Goal: Communication & Community: Answer question/provide support

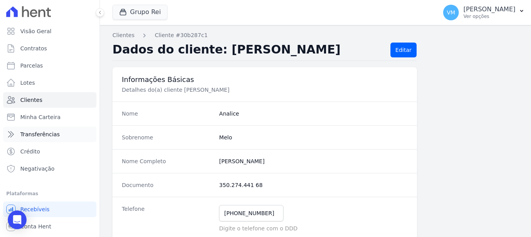
click at [56, 134] on link "Transferências" at bounding box center [49, 134] width 93 height 16
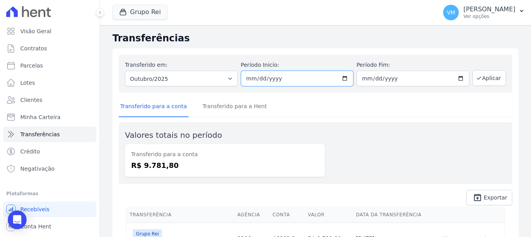
click at [342, 76] on input "[DATE]" at bounding box center [297, 79] width 113 height 16
type input "2025-08-01"
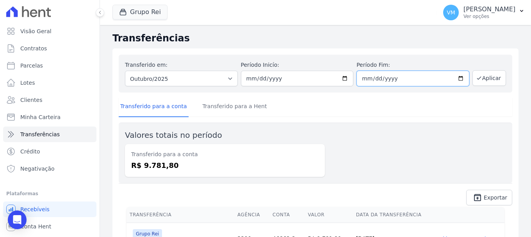
click at [459, 78] on input "[DATE]" at bounding box center [412, 79] width 113 height 16
type input "2025-08-31"
click at [479, 76] on button "Aplicar" at bounding box center [489, 78] width 34 height 16
click at [213, 109] on link "Transferido para a Hent" at bounding box center [235, 107] width 68 height 20
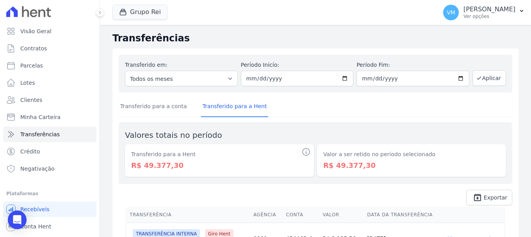
drag, startPoint x: 139, startPoint y: 163, endPoint x: 276, endPoint y: 158, distance: 137.5
click at [193, 160] on dd "R$ 49.377,30" at bounding box center [219, 165] width 176 height 11
drag, startPoint x: 334, startPoint y: 166, endPoint x: 412, endPoint y: 159, distance: 78.0
click at [412, 159] on div "Valor a ser retido no período selecionado R$ 49.377,30" at bounding box center [411, 160] width 189 height 33
click at [342, 78] on input "2025-08-01" at bounding box center [297, 79] width 113 height 16
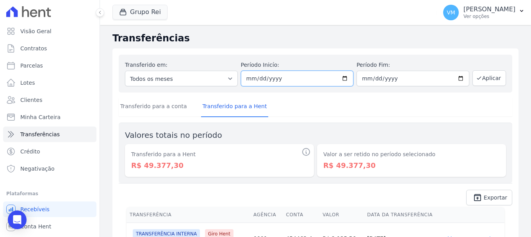
click at [346, 75] on input "2025-08-01" at bounding box center [297, 79] width 113 height 16
click at [342, 77] on input "2025-08-01" at bounding box center [297, 79] width 113 height 16
type input "[DATE]"
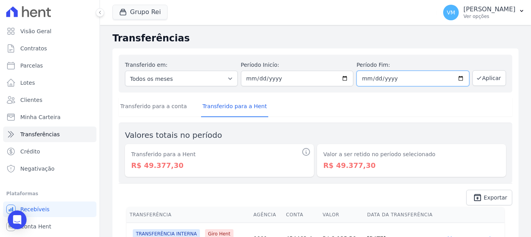
click at [456, 79] on input "2025-08-31" at bounding box center [412, 79] width 113 height 16
type input "[DATE]"
click at [487, 199] on span "Exportar" at bounding box center [495, 197] width 23 height 5
click at [486, 82] on button "Aplicar" at bounding box center [489, 78] width 34 height 16
click at [188, 168] on dd "R$ 48.560,74" at bounding box center [219, 165] width 176 height 11
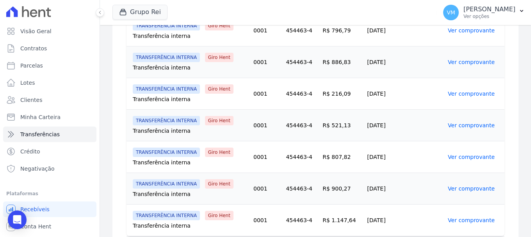
scroll to position [818, 0]
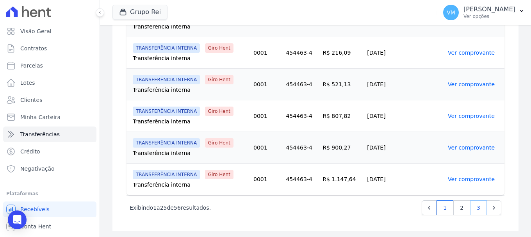
click at [476, 208] on link "3" at bounding box center [478, 207] width 17 height 15
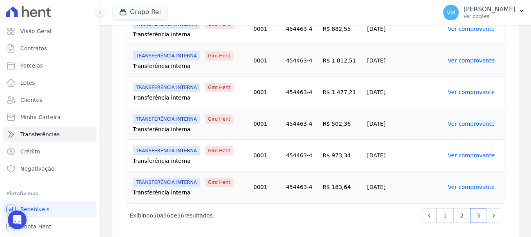
scroll to position [217, 0]
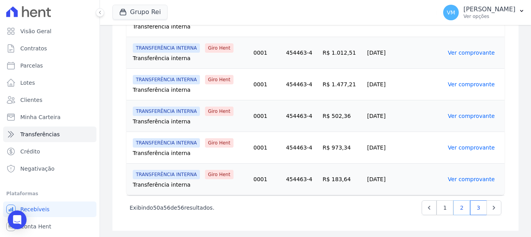
click at [456, 207] on link "2" at bounding box center [461, 207] width 17 height 15
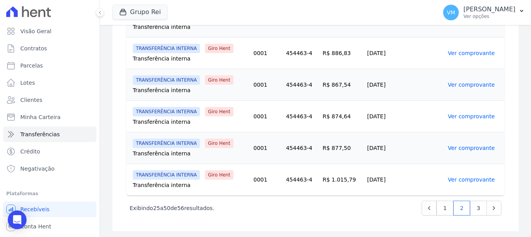
scroll to position [818, 0]
click at [474, 207] on link "3" at bounding box center [478, 207] width 17 height 15
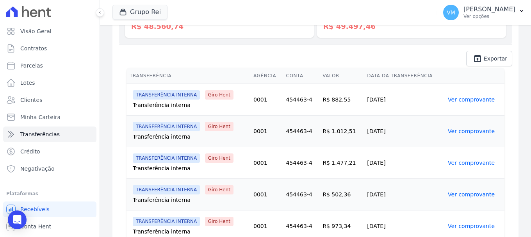
scroll to position [195, 0]
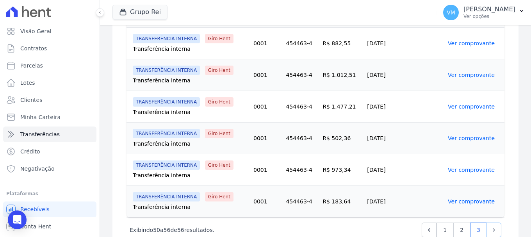
click at [490, 229] on icon "Next" at bounding box center [494, 230] width 8 height 8
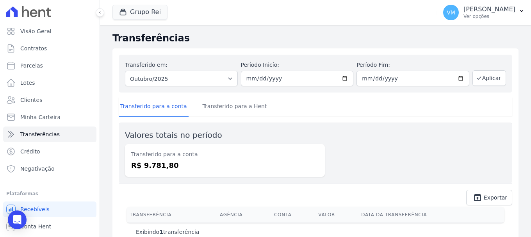
scroll to position [18, 0]
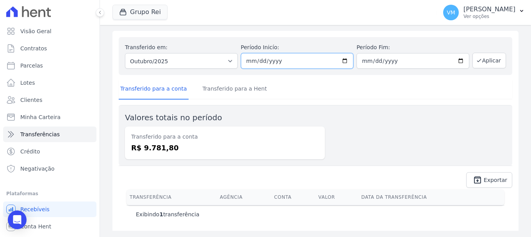
drag, startPoint x: 346, startPoint y: 59, endPoint x: 339, endPoint y: 62, distance: 7.0
click at [344, 59] on input "[DATE]" at bounding box center [297, 61] width 113 height 16
click at [339, 62] on input "[DATE]" at bounding box center [297, 61] width 113 height 16
type input "[DATE]"
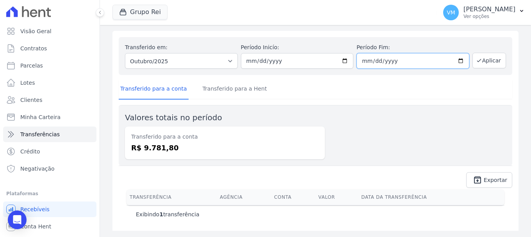
click at [457, 61] on input "2025-10-31" at bounding box center [412, 61] width 113 height 16
type input "[DATE]"
click at [489, 62] on button "Aplicar" at bounding box center [489, 61] width 34 height 16
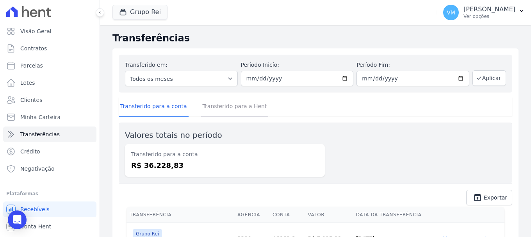
click at [239, 109] on link "Transferido para a Hent" at bounding box center [235, 107] width 68 height 20
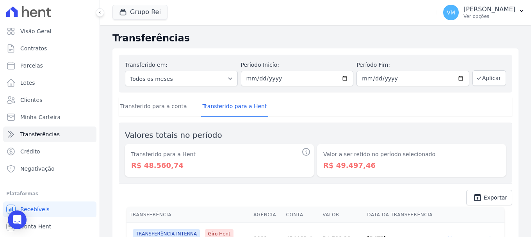
drag, startPoint x: 131, startPoint y: 153, endPoint x: 190, endPoint y: 155, distance: 58.6
click at [190, 155] on dt "Transferido para a Hent" at bounding box center [219, 154] width 176 height 8
click at [187, 166] on dd "R$ 48.560,74" at bounding box center [219, 165] width 176 height 11
drag, startPoint x: 139, startPoint y: 164, endPoint x: 174, endPoint y: 163, distance: 35.1
click at [174, 163] on dd "R$ 48.560,74" at bounding box center [219, 165] width 176 height 11
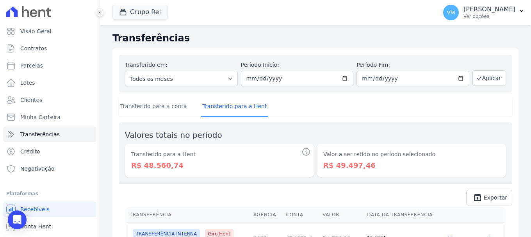
click at [196, 167] on dd "R$ 48.560,74" at bounding box center [219, 165] width 176 height 11
drag, startPoint x: 139, startPoint y: 165, endPoint x: 183, endPoint y: 165, distance: 43.7
click at [181, 164] on dd "R$ 48.560,74" at bounding box center [219, 165] width 176 height 11
drag, startPoint x: 210, startPoint y: 167, endPoint x: 148, endPoint y: 19, distance: 160.3
click at [211, 166] on dd "R$ 48.560,74" at bounding box center [219, 165] width 176 height 11
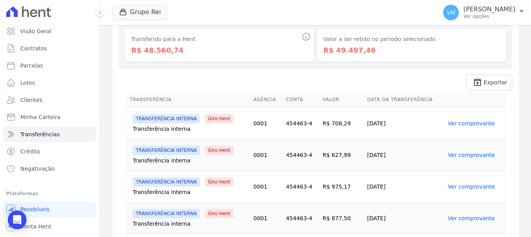
scroll to position [234, 0]
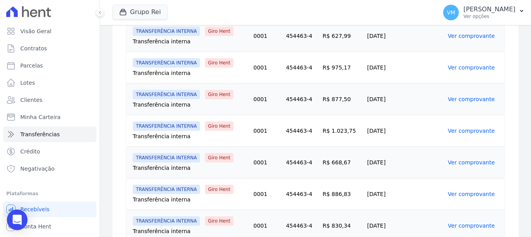
click at [16, 216] on icon "Open Intercom Messenger" at bounding box center [16, 220] width 9 height 10
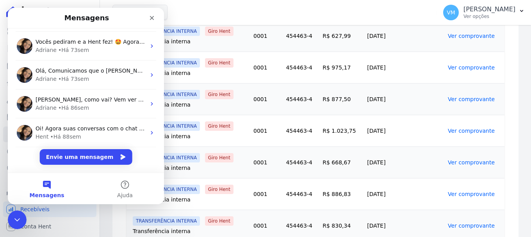
scroll to position [754, 0]
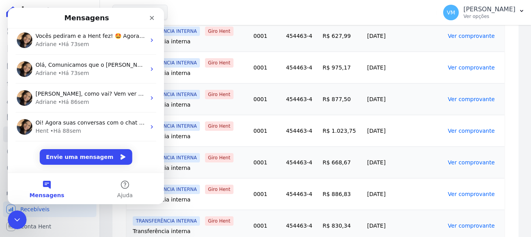
click at [46, 189] on button "Mensagens" at bounding box center [47, 188] width 78 height 31
click at [46, 195] on span "Mensagens" at bounding box center [47, 194] width 35 height 5
click at [74, 152] on button "Envie uma mensagem" at bounding box center [86, 157] width 93 height 16
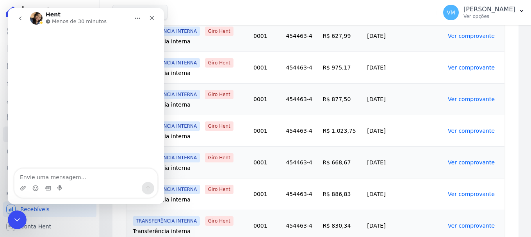
scroll to position [722, 0]
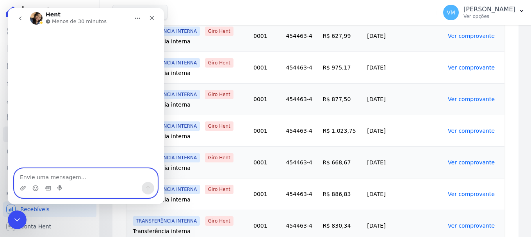
click at [55, 177] on textarea "Envie uma mensagem..." at bounding box center [85, 175] width 143 height 13
type textarea "Boa tarde"
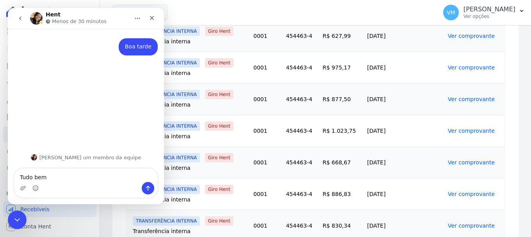
type textarea "Tudo bem?"
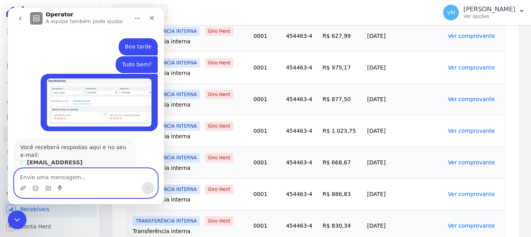
scroll to position [37, 0]
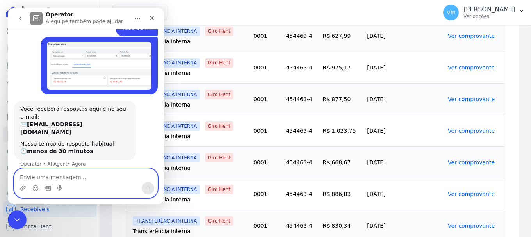
click at [43, 176] on textarea "Envie uma mensagem..." at bounding box center [85, 175] width 143 height 13
paste textarea "Foi descontado R$ 48.560,74 correto?"
type textarea "Foi descontado R$ 48.560,74 correto?"
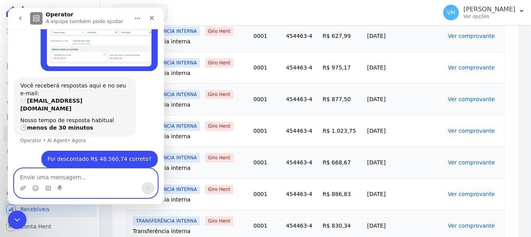
click at [61, 177] on textarea "Envie uma mensagem..." at bounding box center [85, 175] width 143 height 13
paste textarea "A pessoa que faz a conciliação está dando diferença R$ 937,59 sabe o que é?"
type textarea "A pessoa que faz a conciliação está dando diferença R$ 937,59 sabe o que é?"
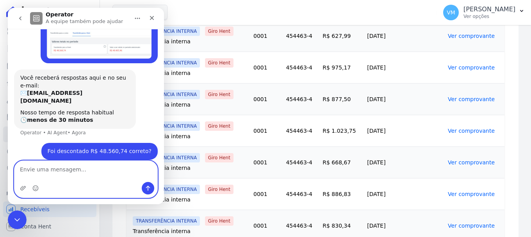
scroll to position [85, 0]
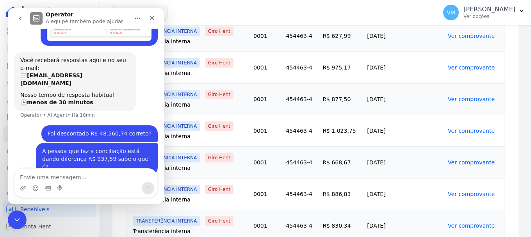
click at [19, 126] on div "Foi descontado R$ 48.560,74 correto? Vyviane • Há 10min" at bounding box center [86, 134] width 144 height 18
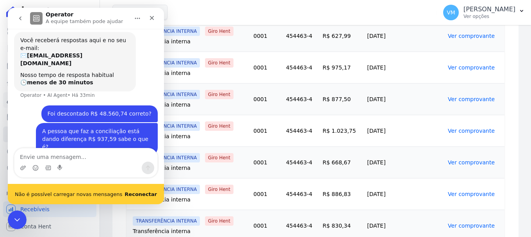
scroll to position [106, 0]
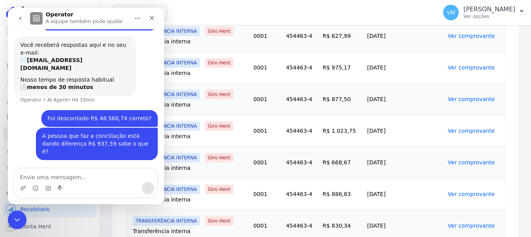
click at [139, 204] on div "Reconexão realizada" at bounding box center [86, 204] width 156 height 0
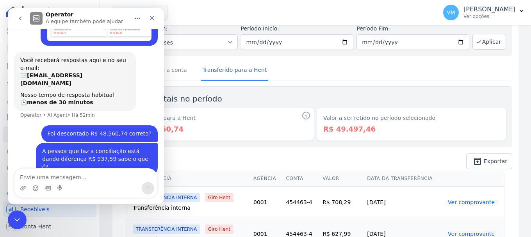
scroll to position [0, 0]
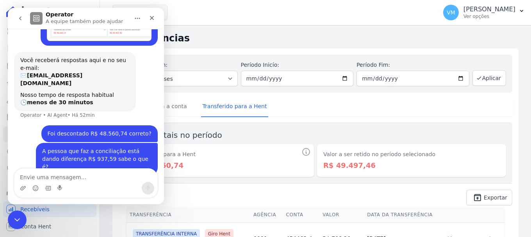
click at [328, 103] on div "Transferido para a conta Transferido para a Hent" at bounding box center [316, 106] width 394 height 19
click at [235, 100] on link "Transferido para a Hent" at bounding box center [235, 107] width 68 height 20
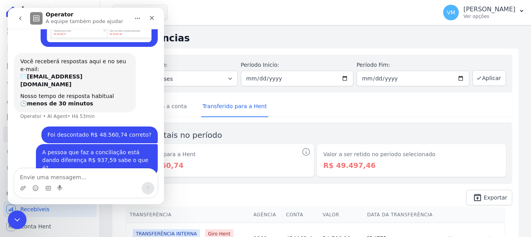
scroll to position [85, 0]
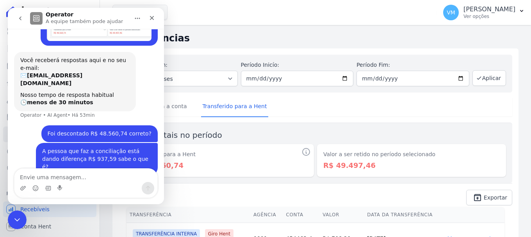
click at [315, 113] on div "Transferido para a conta Transferido para a Hent" at bounding box center [316, 106] width 394 height 19
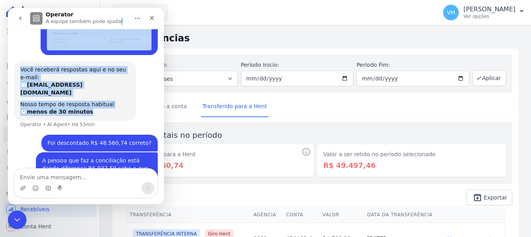
drag, startPoint x: 111, startPoint y: 16, endPoint x: 135, endPoint y: 96, distance: 83.1
click at [139, 112] on div "Operator A equipe também pode ajudar Boa tarde Vyviane • Há 54min Tudo bem? Vyv…" at bounding box center [86, 106] width 156 height 196
drag, startPoint x: 138, startPoint y: 18, endPoint x: 138, endPoint y: 28, distance: 10.9
click at [138, 18] on icon "Início" at bounding box center [137, 18] width 6 height 6
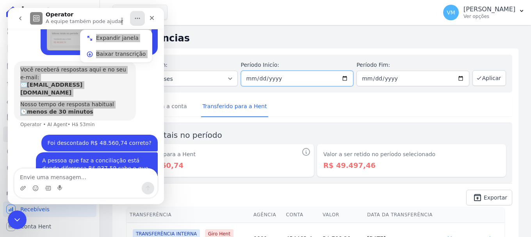
drag, startPoint x: 301, startPoint y: 77, endPoint x: 252, endPoint y: 68, distance: 49.6
click at [300, 77] on input "[DATE]" at bounding box center [297, 79] width 113 height 16
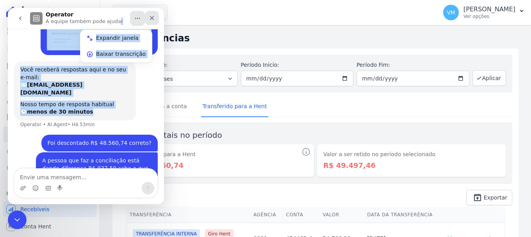
click at [148, 21] on div "Fechar" at bounding box center [152, 18] width 14 height 14
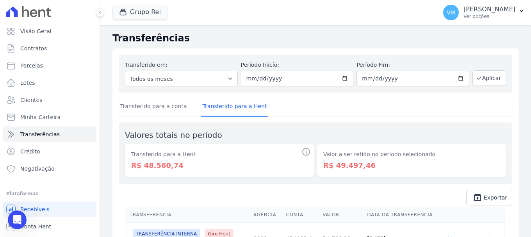
scroll to position [85, 0]
click at [34, 146] on link "Crédito" at bounding box center [49, 152] width 93 height 16
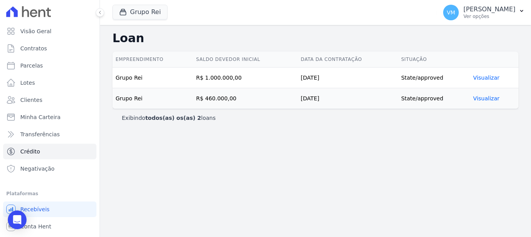
click at [483, 77] on link "Visualizar" at bounding box center [486, 78] width 26 height 6
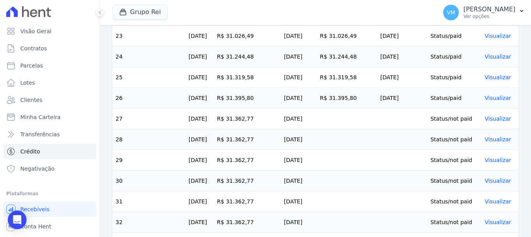
scroll to position [668, 0]
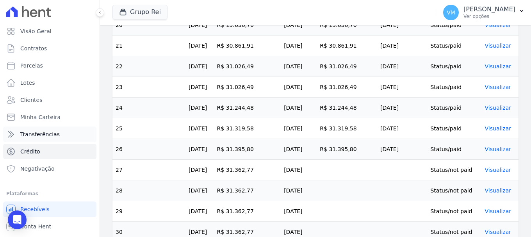
click at [44, 132] on span "Transferências" at bounding box center [39, 134] width 39 height 8
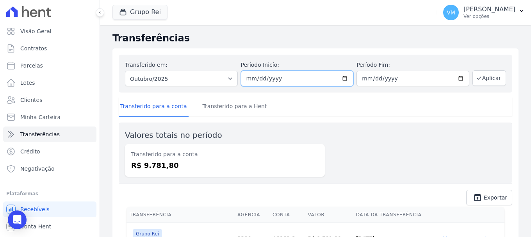
click at [341, 79] on input "2025-10-01" at bounding box center [297, 79] width 113 height 16
type input "[DATE]"
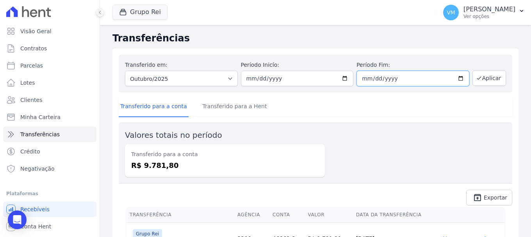
click at [457, 79] on input "2025-10-31" at bounding box center [412, 79] width 113 height 16
type input "[DATE]"
click at [488, 78] on button "Aplicar" at bounding box center [489, 78] width 34 height 16
drag, startPoint x: 221, startPoint y: 107, endPoint x: 214, endPoint y: 127, distance: 21.5
click at [221, 107] on link "Transferido para a Hent" at bounding box center [235, 107] width 68 height 20
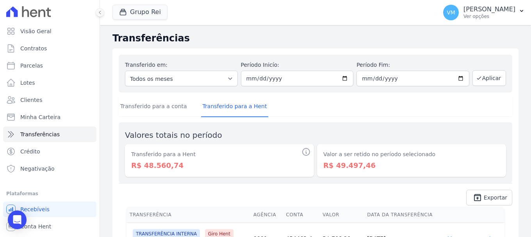
drag, startPoint x: 129, startPoint y: 166, endPoint x: 199, endPoint y: 168, distance: 69.9
click at [199, 168] on div "Este é o valor transferido para Hent para amortização da dívida Transferido par…" at bounding box center [219, 160] width 189 height 33
click at [224, 167] on dd "R$ 48.560,74" at bounding box center [219, 165] width 176 height 11
drag, startPoint x: 132, startPoint y: 167, endPoint x: 192, endPoint y: 168, distance: 60.1
click at [192, 168] on dd "R$ 48.560,74" at bounding box center [219, 165] width 176 height 11
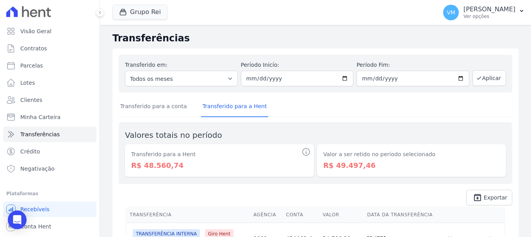
click at [237, 169] on dd "R$ 48.560,74" at bounding box center [219, 165] width 176 height 11
drag, startPoint x: 134, startPoint y: 166, endPoint x: 194, endPoint y: 165, distance: 60.1
click at [194, 165] on dd "R$ 48.560,74" at bounding box center [219, 165] width 176 height 11
drag, startPoint x: 228, startPoint y: 175, endPoint x: 168, endPoint y: 178, distance: 59.8
click at [227, 175] on div "Este é o valor transferido para Hent para amortização da dívida Transferido par…" at bounding box center [219, 160] width 189 height 33
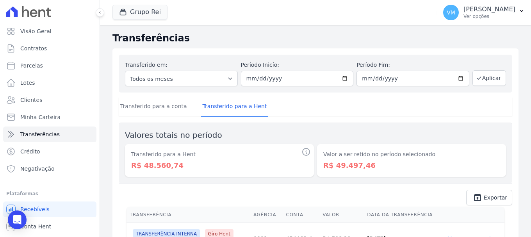
click at [148, 176] on div "Este é o valor transferido para Hent para amortização da dívida Transferido par…" at bounding box center [219, 160] width 189 height 33
drag, startPoint x: 132, startPoint y: 165, endPoint x: 203, endPoint y: 170, distance: 71.7
click at [203, 162] on dd "R$ 48.560,74" at bounding box center [219, 165] width 176 height 11
click at [207, 174] on div "Este é o valor transferido para Hent para amortização da dívida Transferido par…" at bounding box center [219, 160] width 189 height 33
drag, startPoint x: 130, startPoint y: 164, endPoint x: 136, endPoint y: 165, distance: 6.3
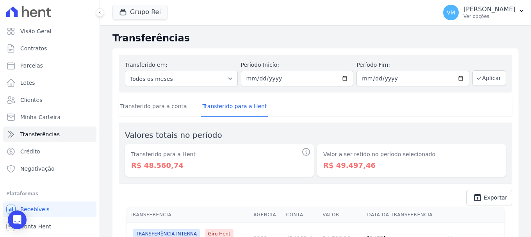
click at [134, 164] on div "Este é o valor transferido para Hent para amortização da dívida Transferido par…" at bounding box center [219, 160] width 189 height 33
drag, startPoint x: 239, startPoint y: 169, endPoint x: 203, endPoint y: 170, distance: 35.5
click at [237, 169] on dd "R$ 48.560,74" at bounding box center [219, 165] width 176 height 11
drag, startPoint x: 142, startPoint y: 166, endPoint x: 183, endPoint y: 174, distance: 41.7
click at [183, 174] on div "Este é o valor transferido para Hent para amortização da dívida Transferido par…" at bounding box center [219, 160] width 189 height 33
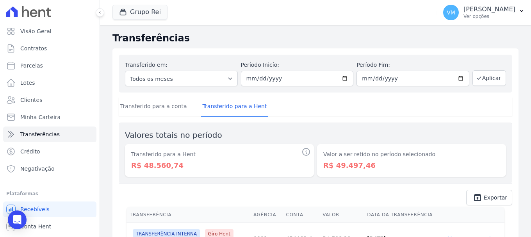
click at [199, 169] on dd "R$ 48.560,74" at bounding box center [219, 165] width 176 height 11
drag, startPoint x: 328, startPoint y: 164, endPoint x: 363, endPoint y: 165, distance: 34.8
click at [363, 165] on dd "R$ 49.497,46" at bounding box center [411, 165] width 176 height 11
click at [388, 164] on dd "R$ 49.497,46" at bounding box center [411, 165] width 176 height 11
drag, startPoint x: 331, startPoint y: 165, endPoint x: 370, endPoint y: 162, distance: 39.1
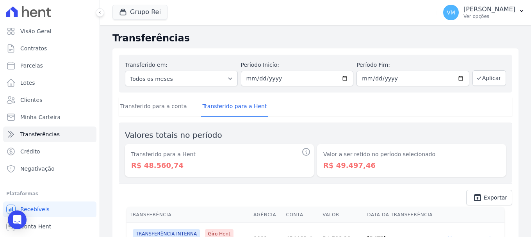
click at [370, 162] on dd "R$ 49.497,46" at bounding box center [411, 165] width 176 height 11
click at [18, 220] on icon "Open Intercom Messenger" at bounding box center [16, 220] width 9 height 10
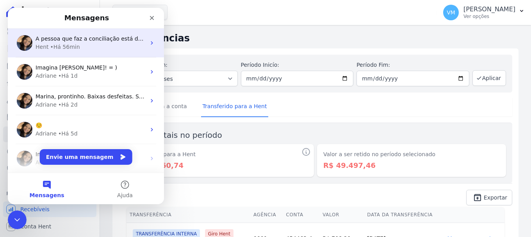
click at [93, 47] on div "Hent • Há 56min" at bounding box center [91, 47] width 110 height 8
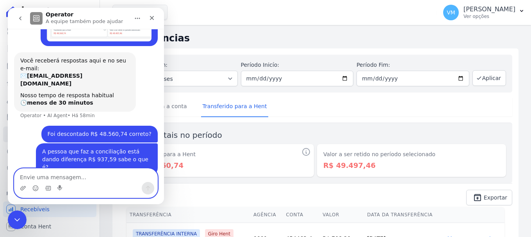
scroll to position [85, 0]
